Goal: Task Accomplishment & Management: Complete application form

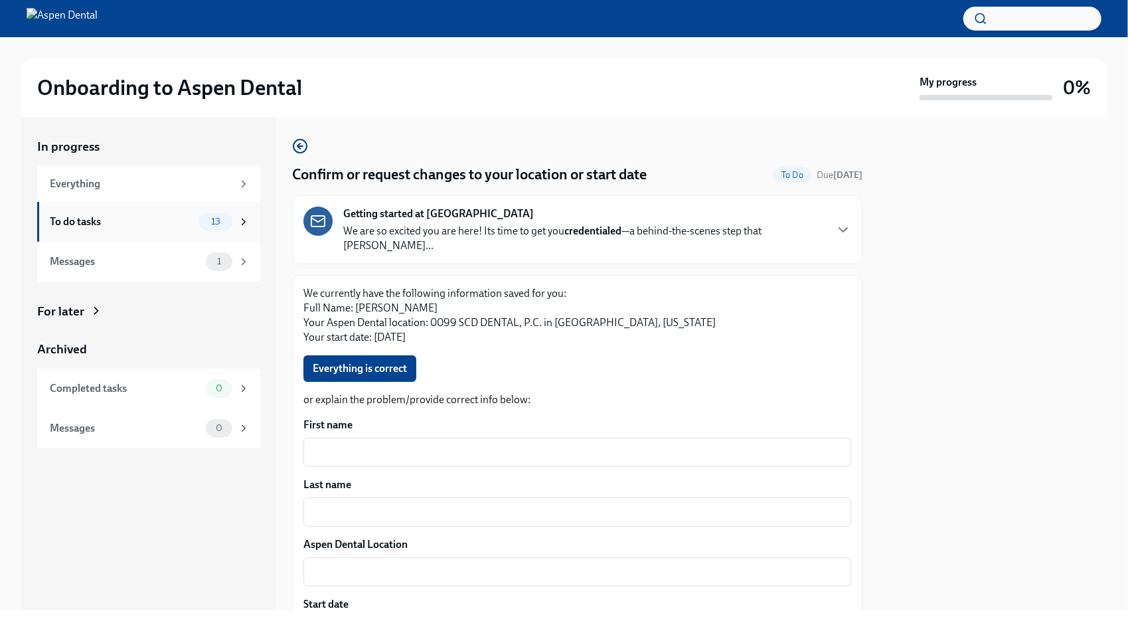
click at [195, 218] on div "To do tasks 13" at bounding box center [150, 221] width 200 height 19
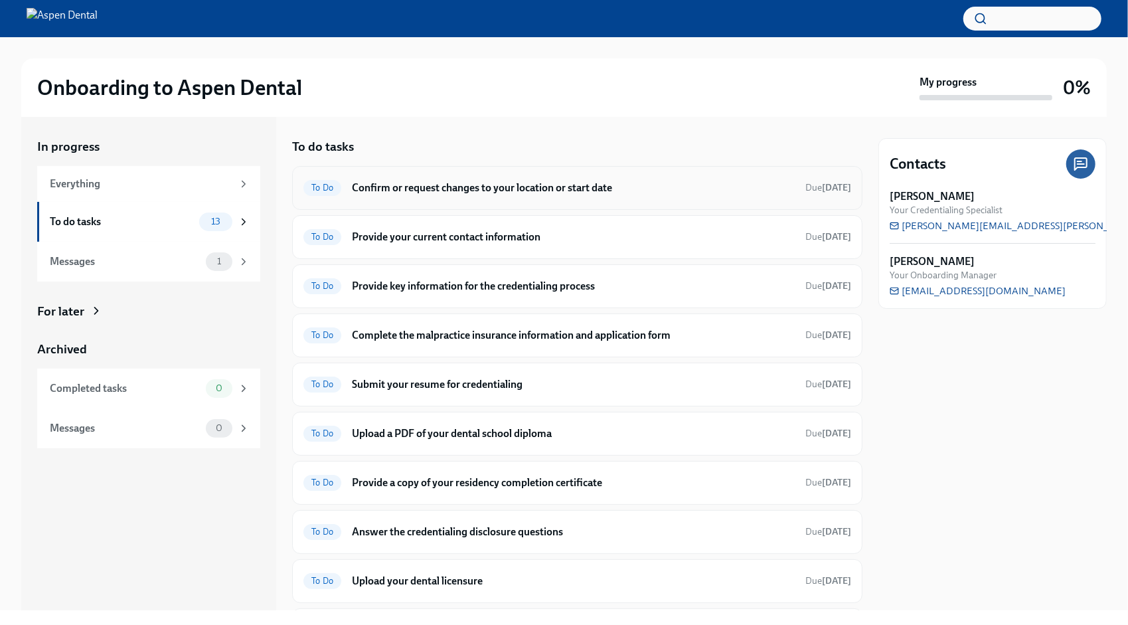
click at [591, 177] on div "To Do Confirm or request changes to your location or start date Due [DATE]" at bounding box center [577, 187] width 548 height 21
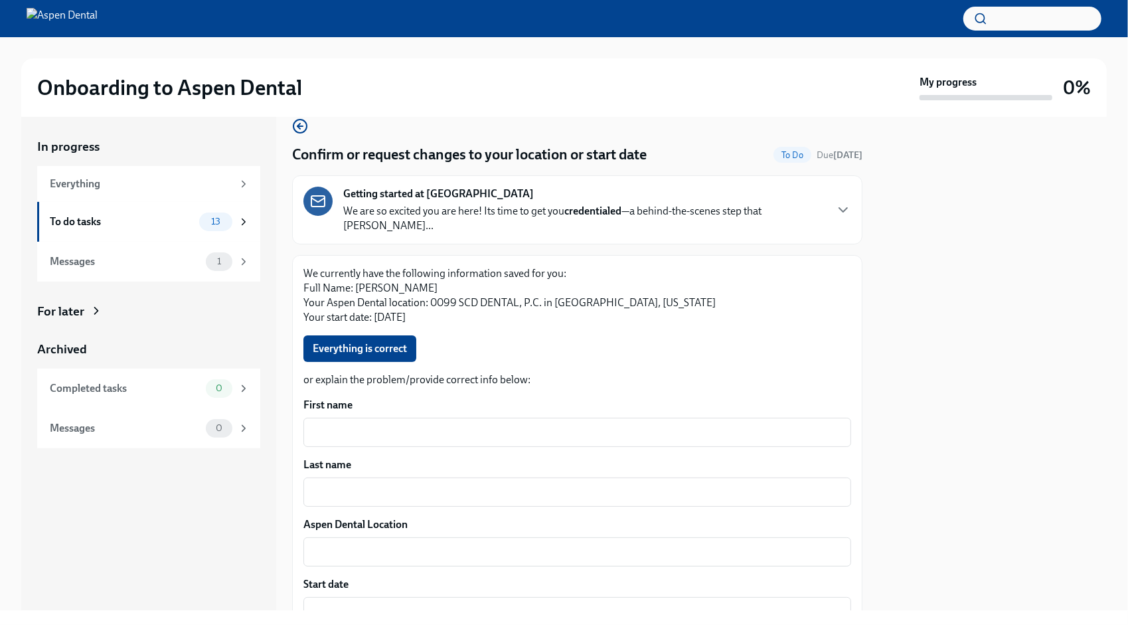
scroll to position [133, 0]
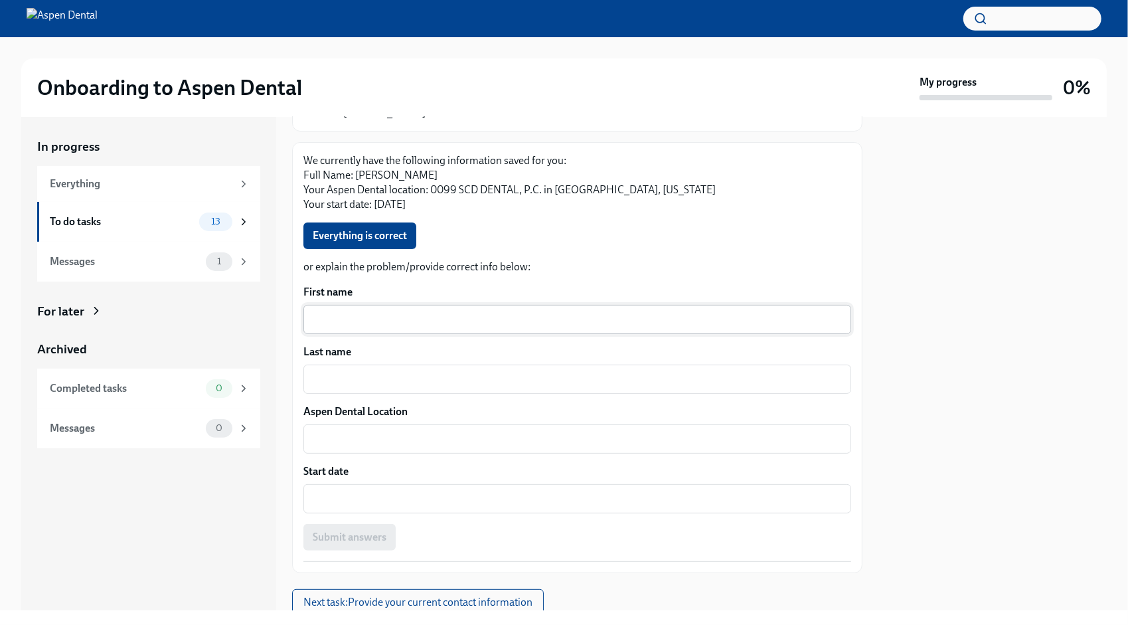
click at [441, 305] on div "x ​" at bounding box center [577, 319] width 548 height 29
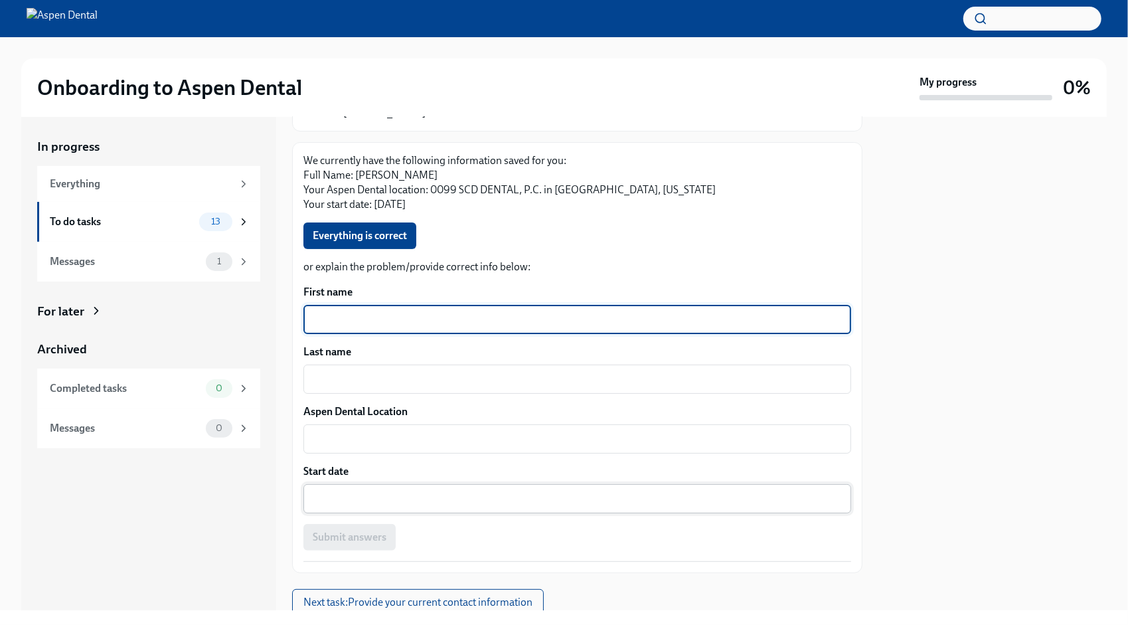
click at [450, 491] on textarea "Start date" at bounding box center [577, 499] width 532 height 16
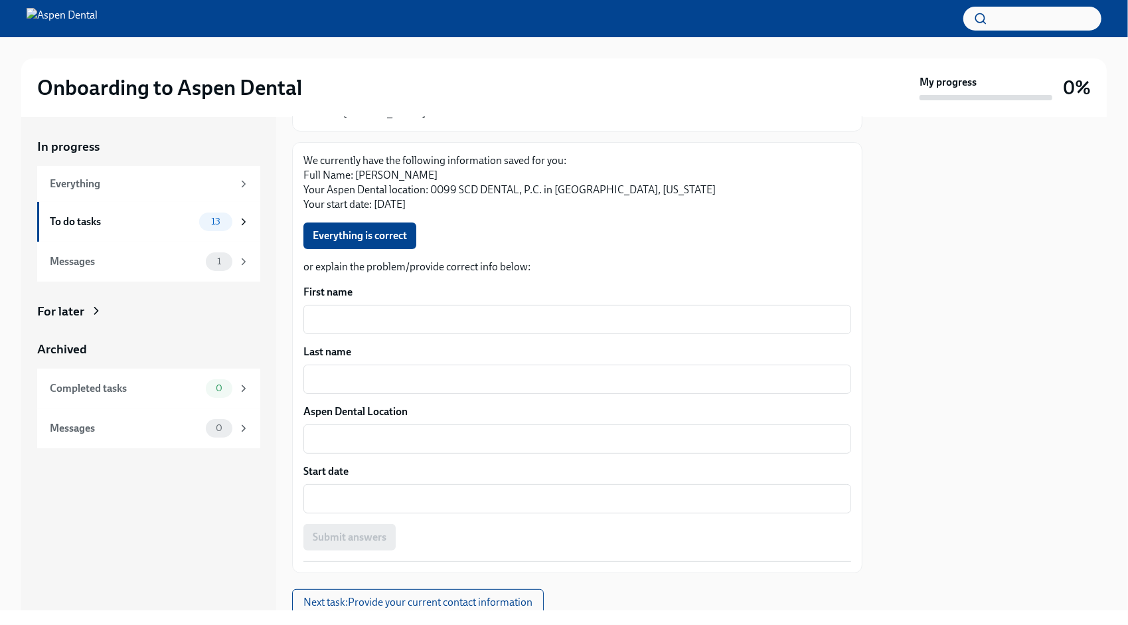
drag, startPoint x: 449, startPoint y: 527, endPoint x: 434, endPoint y: 505, distance: 26.3
click at [448, 526] on div "Submit answers" at bounding box center [577, 537] width 548 height 27
click at [155, 229] on div "To do tasks 13" at bounding box center [150, 221] width 200 height 19
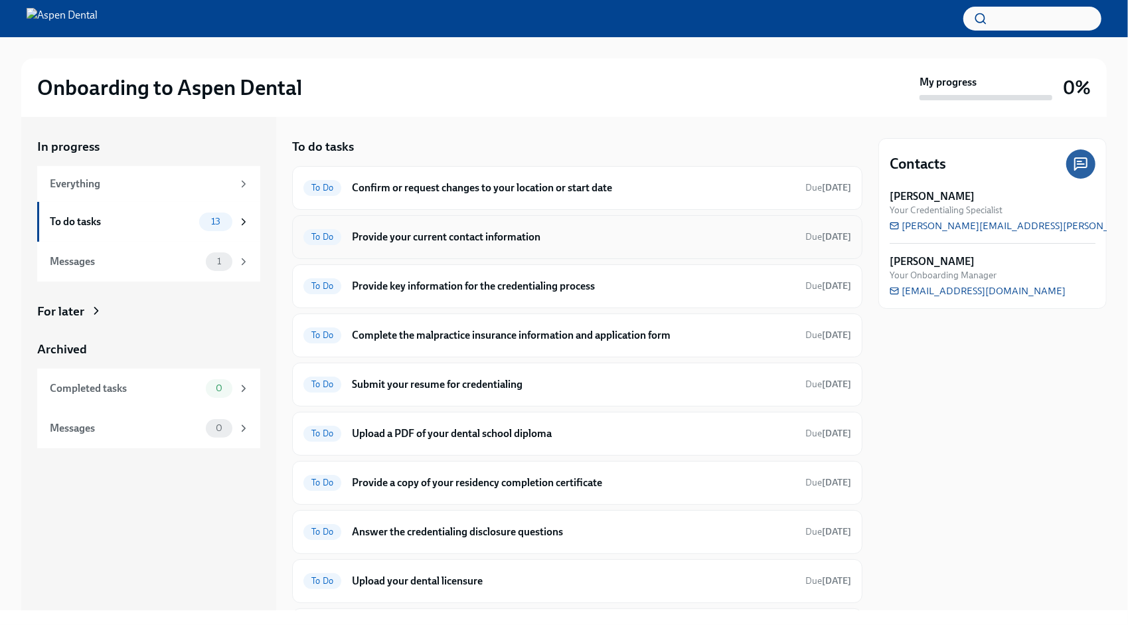
click at [619, 236] on h6 "Provide your current contact information" at bounding box center [573, 237] width 443 height 15
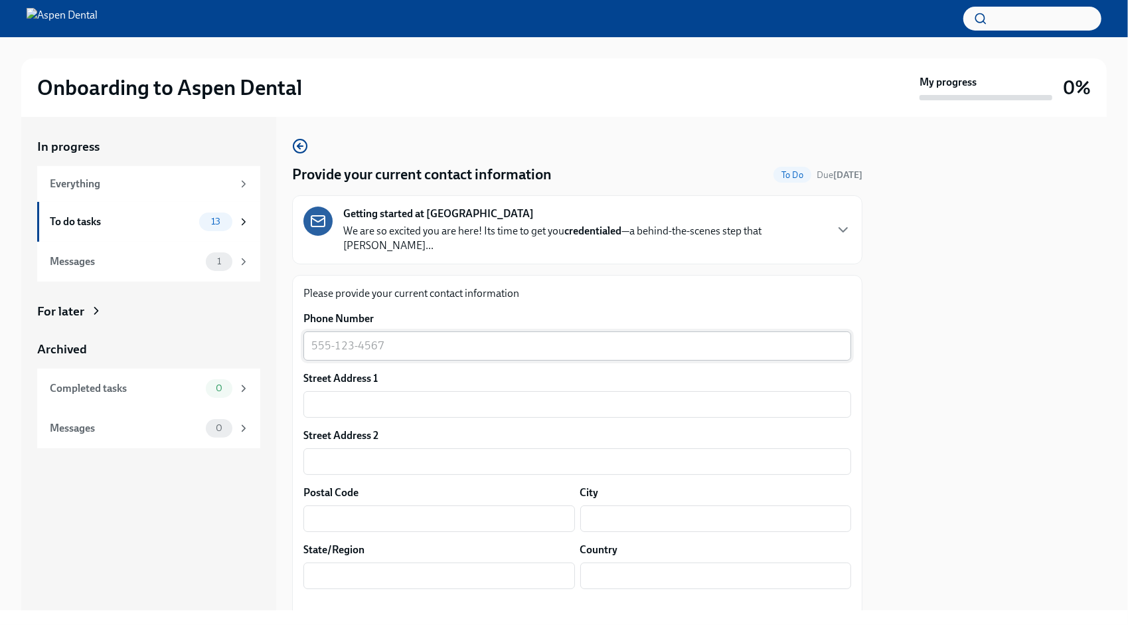
click at [434, 338] on textarea "Phone Number" at bounding box center [577, 346] width 532 height 16
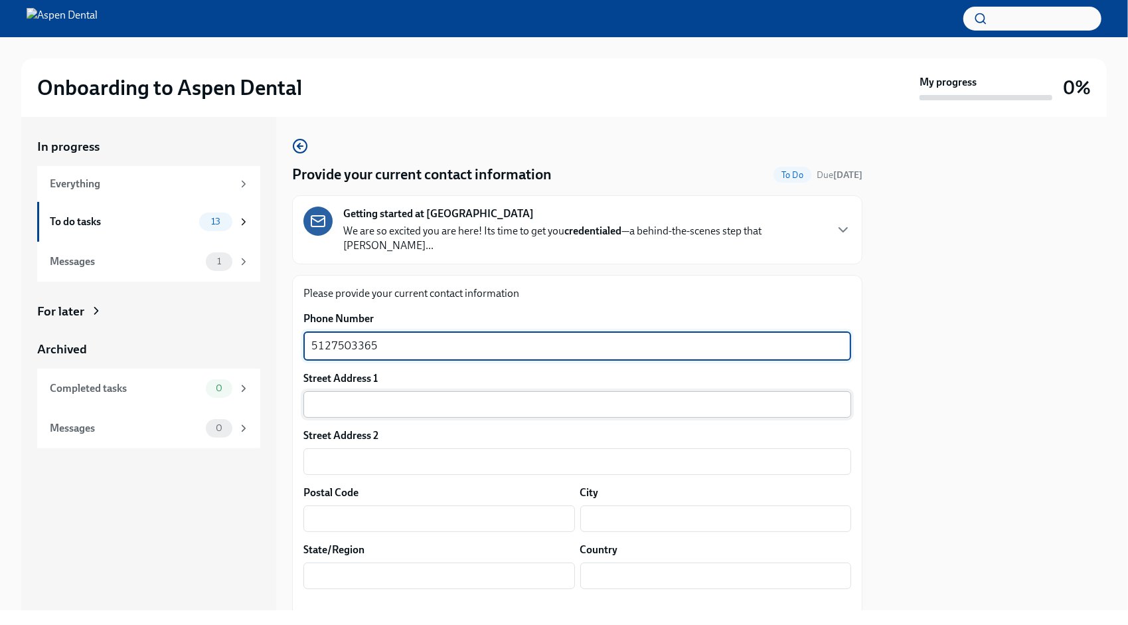
type textarea "5127503365"
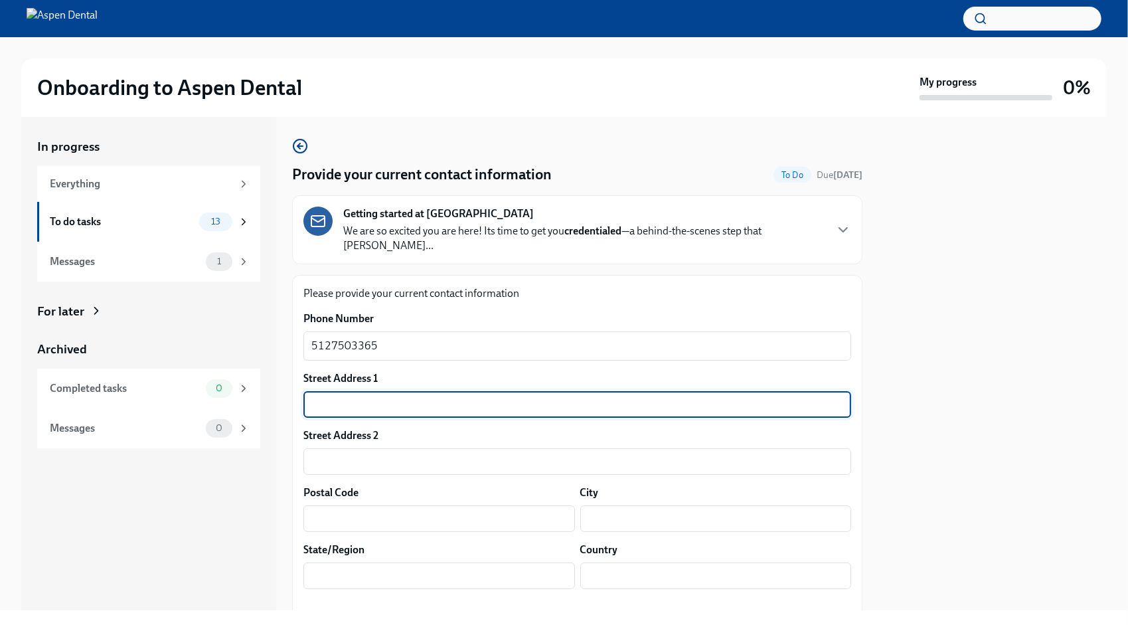
click at [404, 391] on input "text" at bounding box center [577, 404] width 548 height 27
type input "[STREET_ADDRESS]"
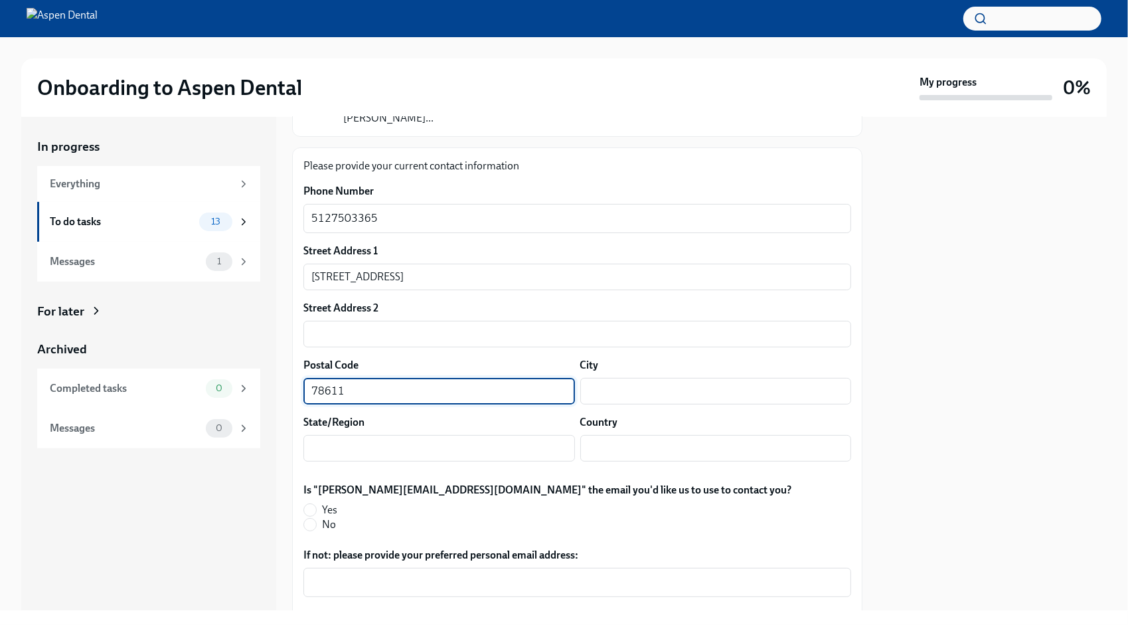
scroll to position [133, 0]
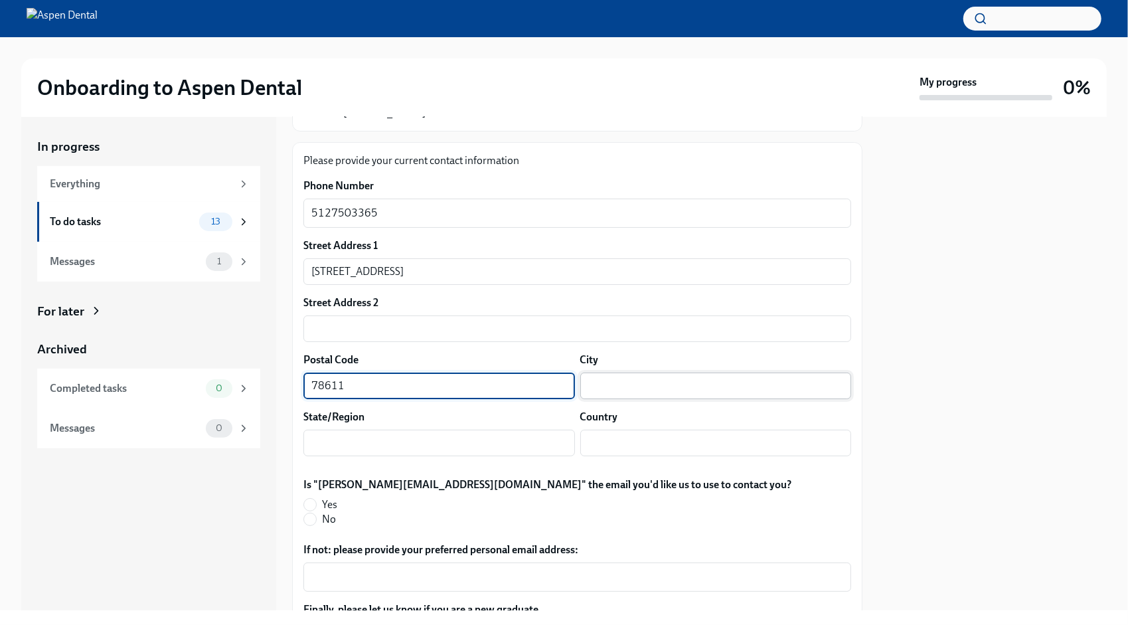
type input "78611"
click at [611, 372] on input "text" at bounding box center [716, 385] width 272 height 27
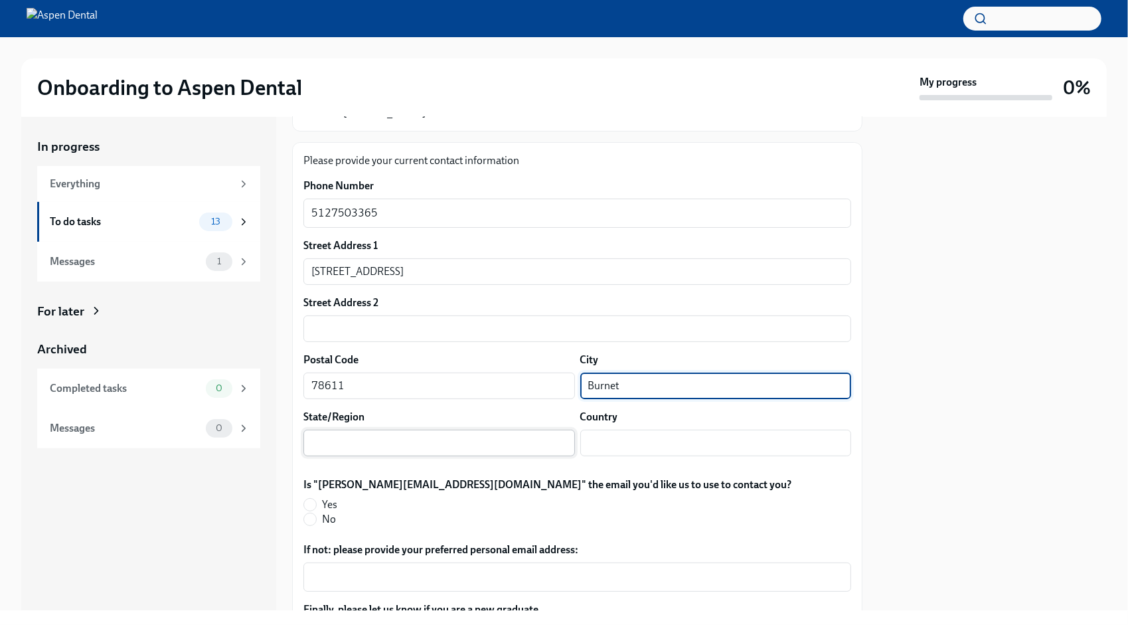
type input "Burnet"
click at [518, 429] on input "text" at bounding box center [439, 442] width 272 height 27
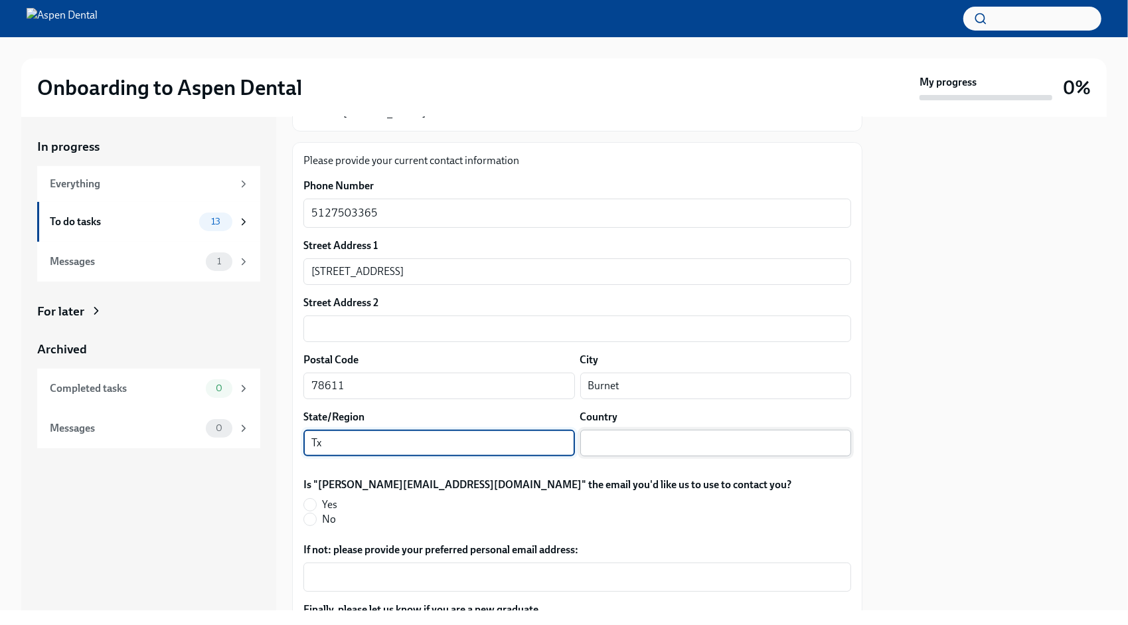
type input "Tx"
click at [697, 433] on input "text" at bounding box center [716, 442] width 272 height 27
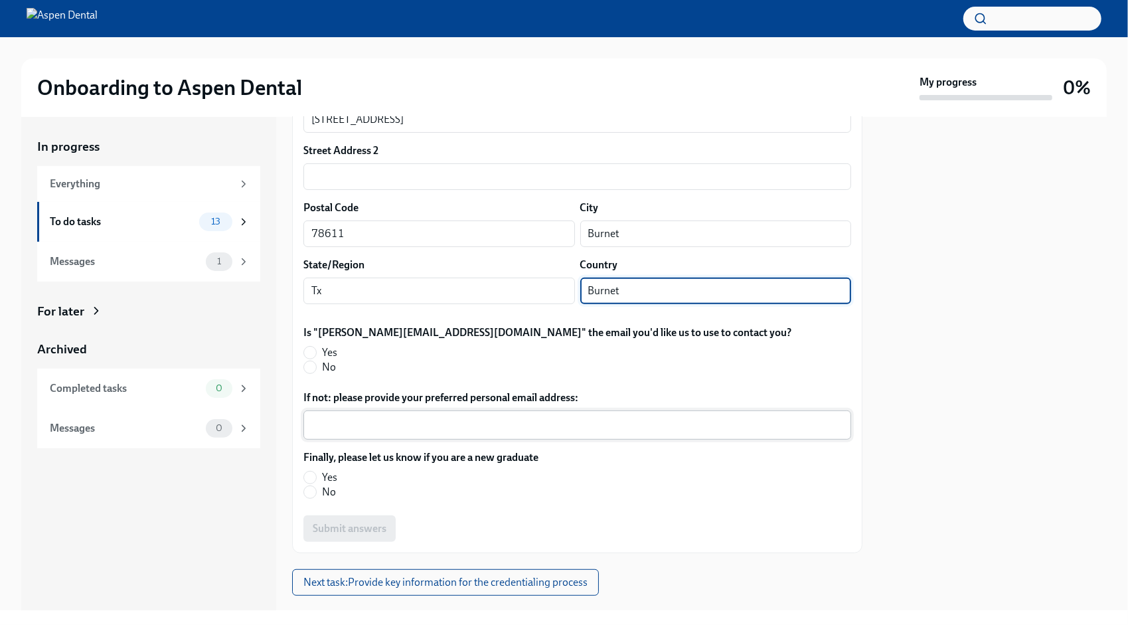
scroll to position [297, 0]
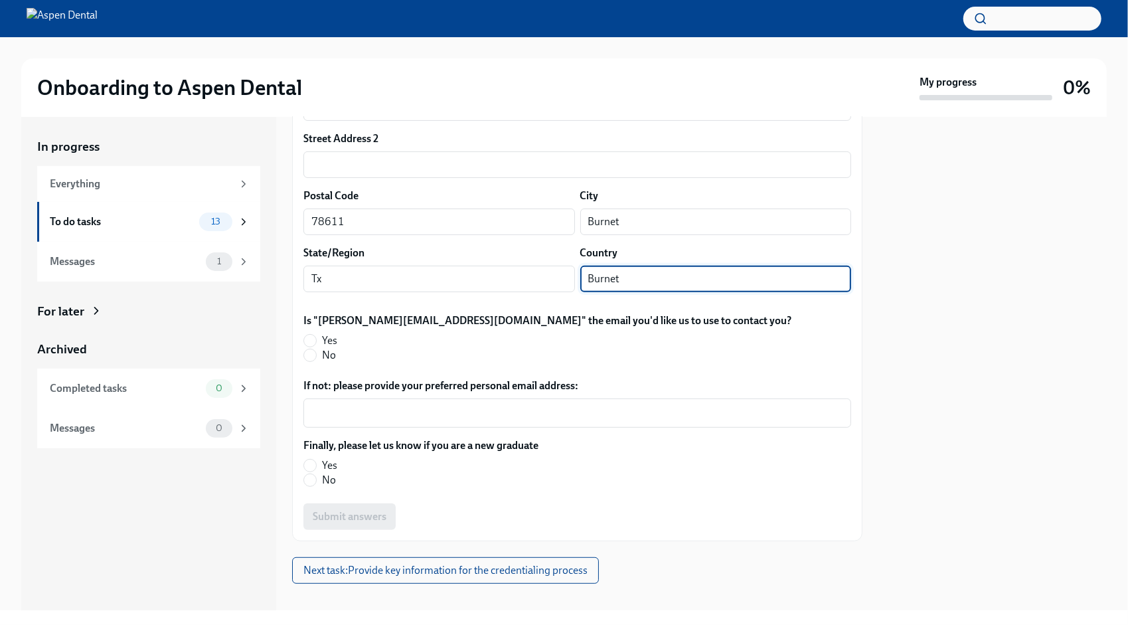
type input "Burnet"
click at [327, 333] on span "Yes" at bounding box center [329, 340] width 15 height 15
click at [316, 335] on input "Yes" at bounding box center [310, 341] width 12 height 12
radio input "true"
click at [320, 458] on label "Yes" at bounding box center [415, 465] width 224 height 15
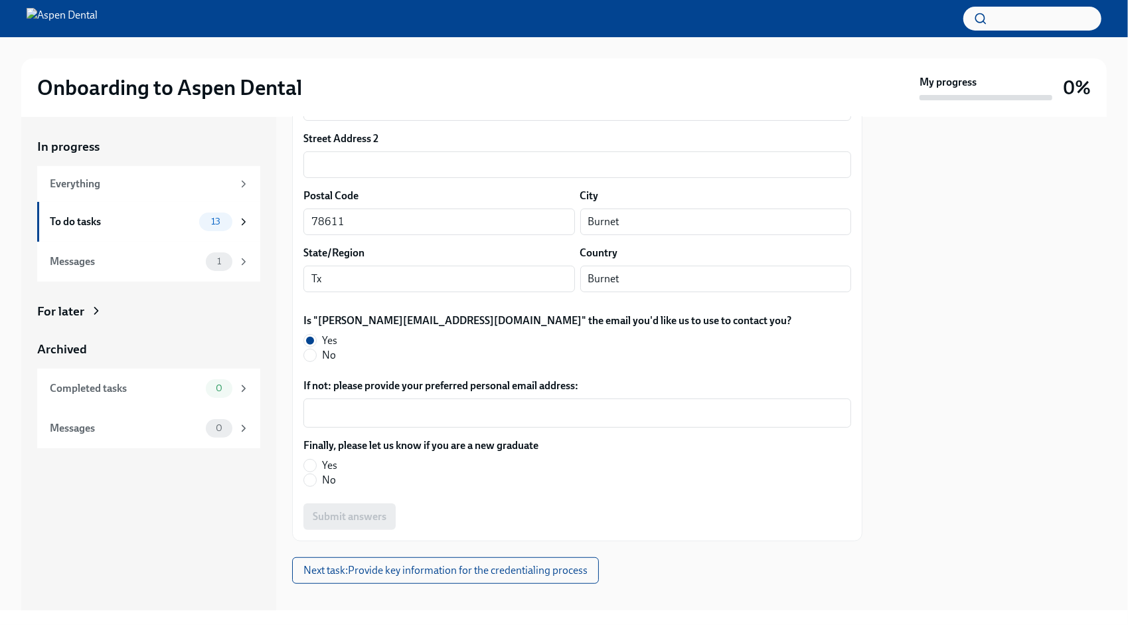
click at [316, 459] on input "Yes" at bounding box center [310, 465] width 12 height 12
radio input "true"
click at [386, 505] on button "Submit answers" at bounding box center [349, 516] width 92 height 27
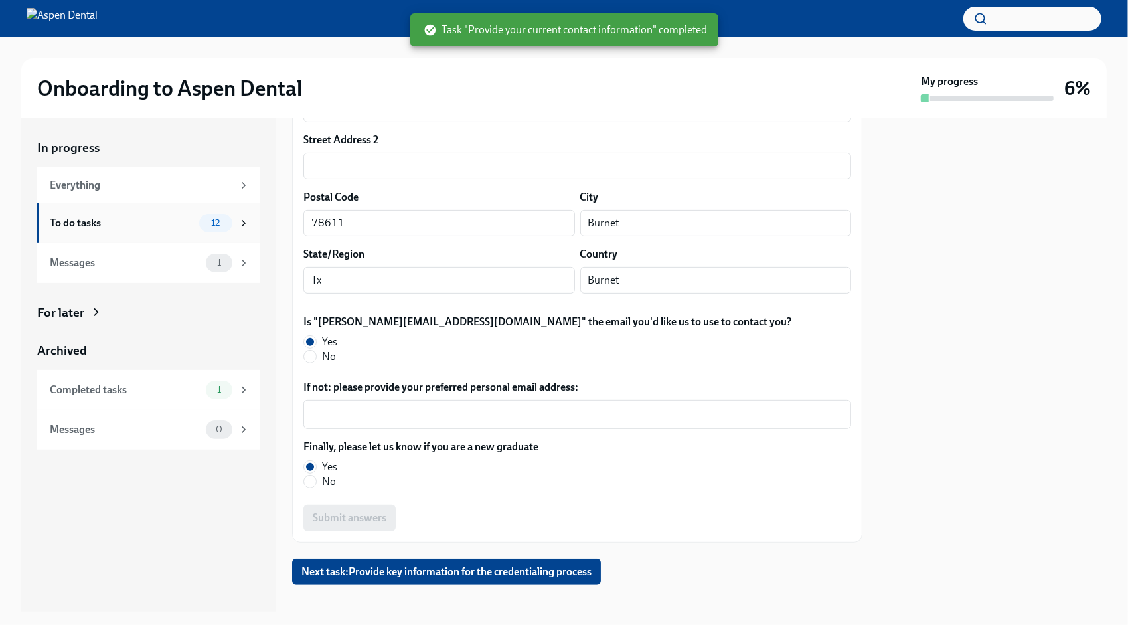
click at [175, 220] on div "To do tasks" at bounding box center [122, 223] width 144 height 15
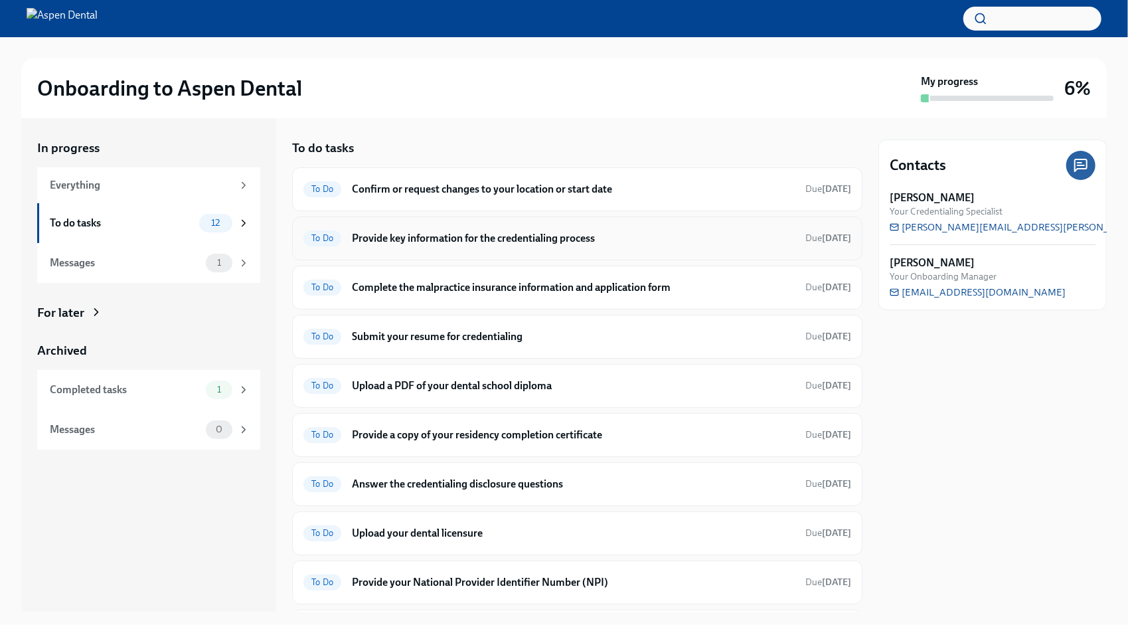
click at [522, 240] on h6 "Provide key information for the credentialing process" at bounding box center [573, 238] width 443 height 15
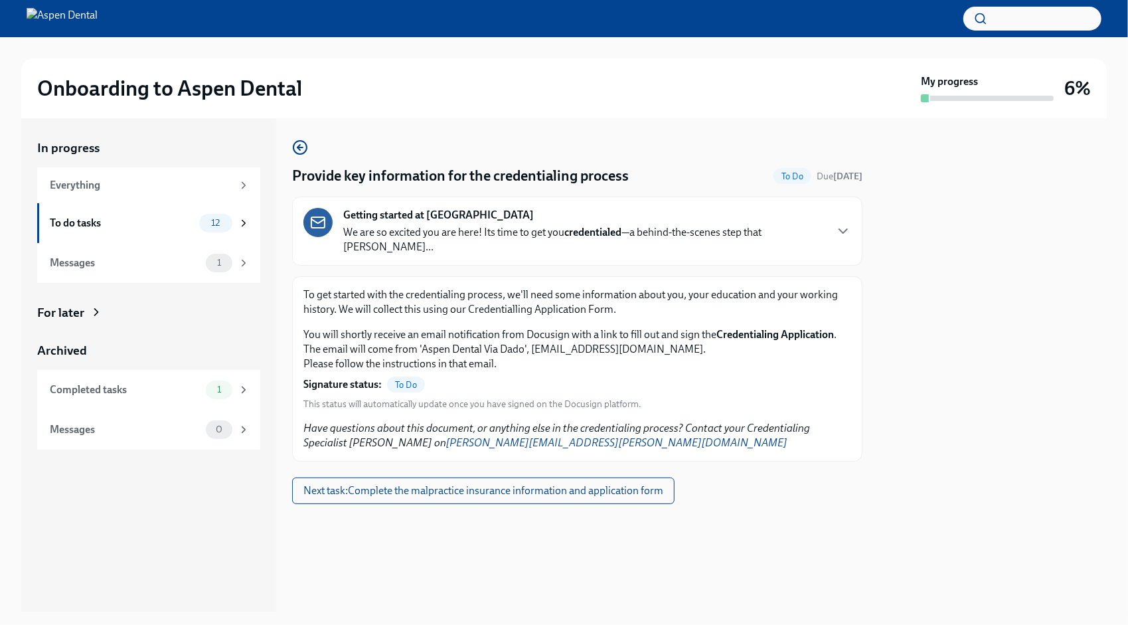
click at [499, 533] on div "Provide key information for the credentialing process To Do Due [DATE] Getting …" at bounding box center [577, 364] width 570 height 493
click at [145, 221] on div "To do tasks" at bounding box center [122, 223] width 144 height 15
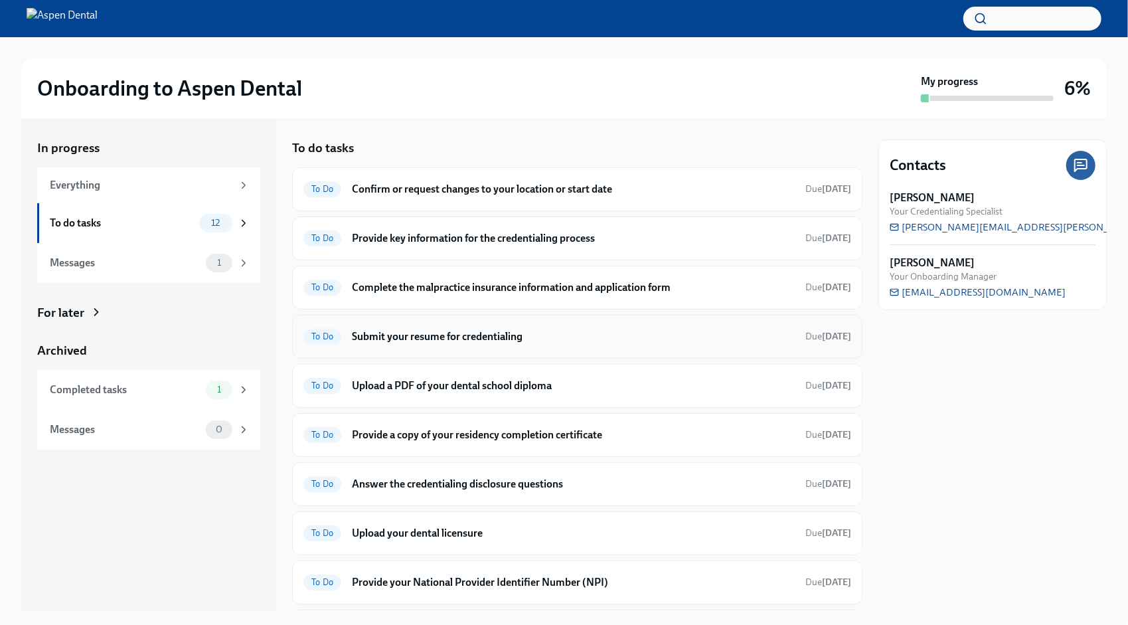
click at [521, 335] on h6 "Submit your resume for credentialing" at bounding box center [573, 336] width 443 height 15
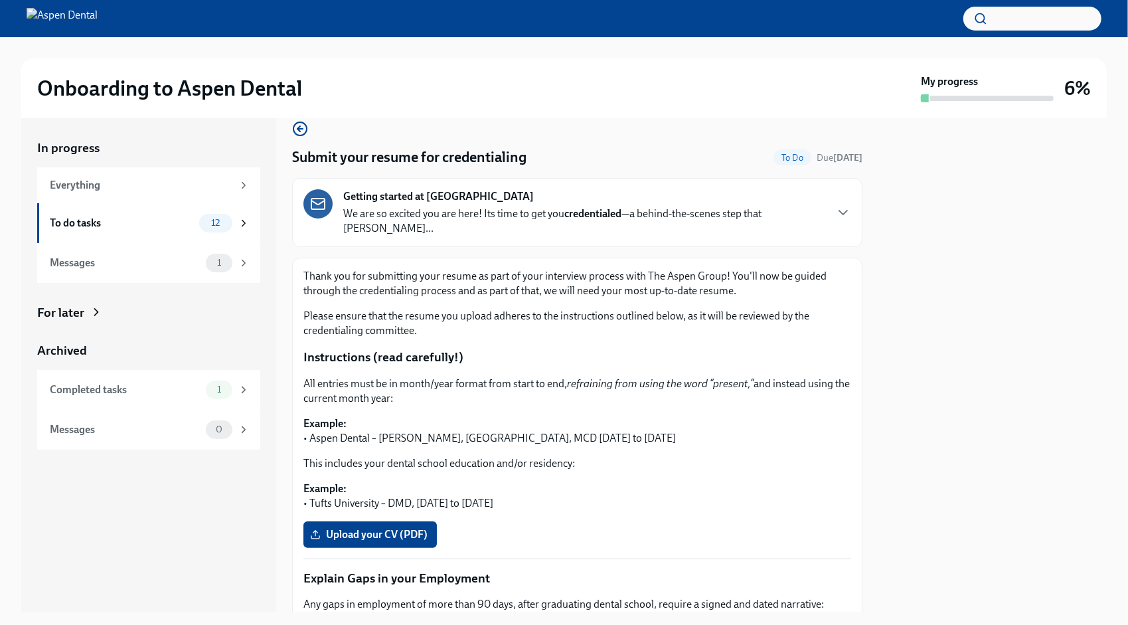
scroll to position [66, 0]
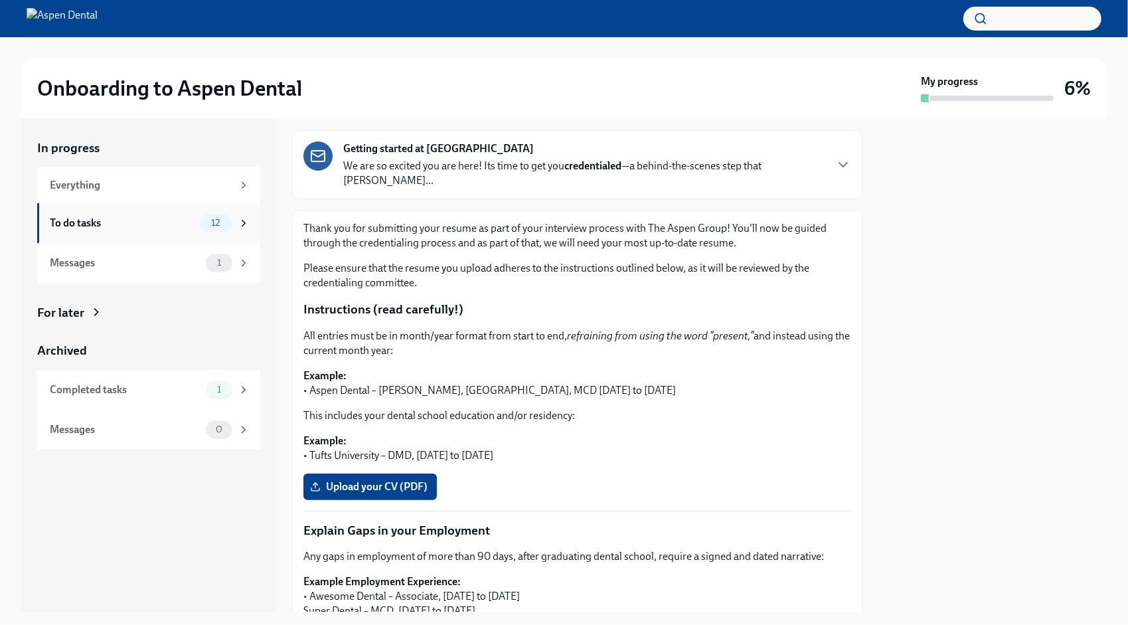
click at [136, 210] on div "To do tasks 12" at bounding box center [148, 223] width 223 height 40
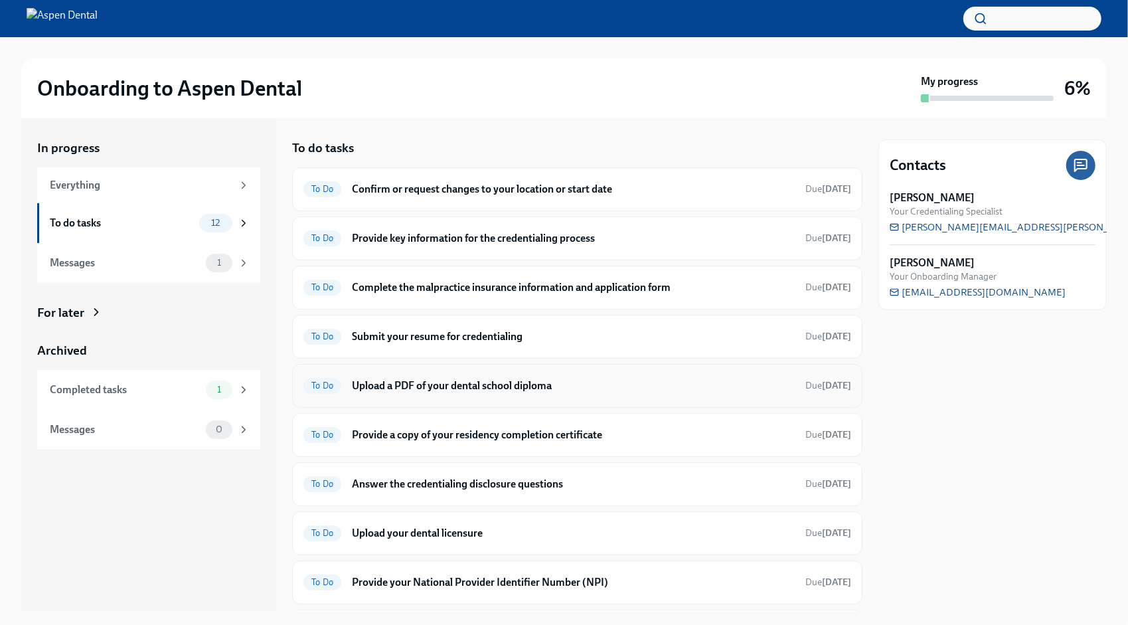
click at [599, 380] on h6 "Upload a PDF of your dental school diploma" at bounding box center [573, 385] width 443 height 15
